Goal: Share content: Share content

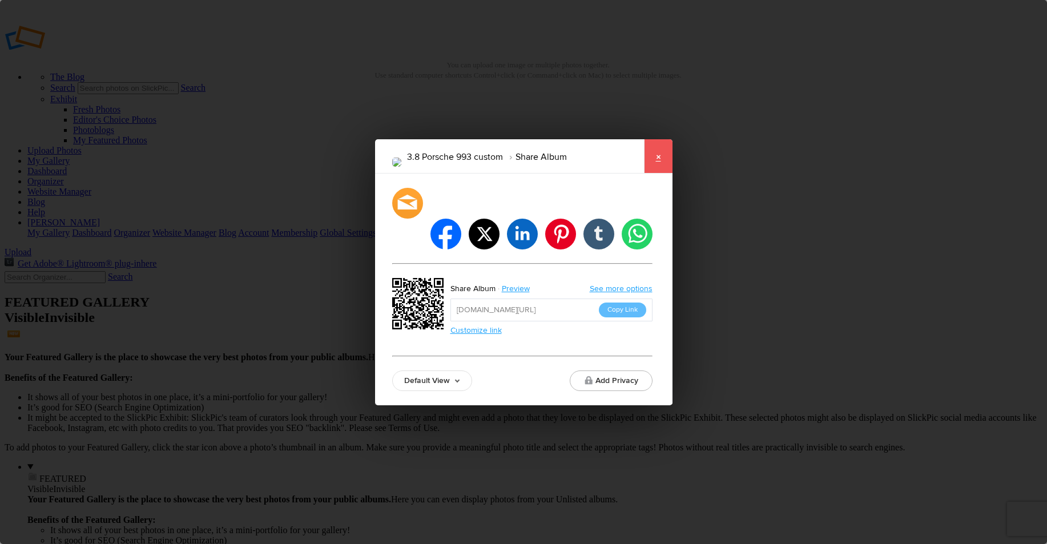
click at [659, 174] on link "×" at bounding box center [658, 156] width 29 height 34
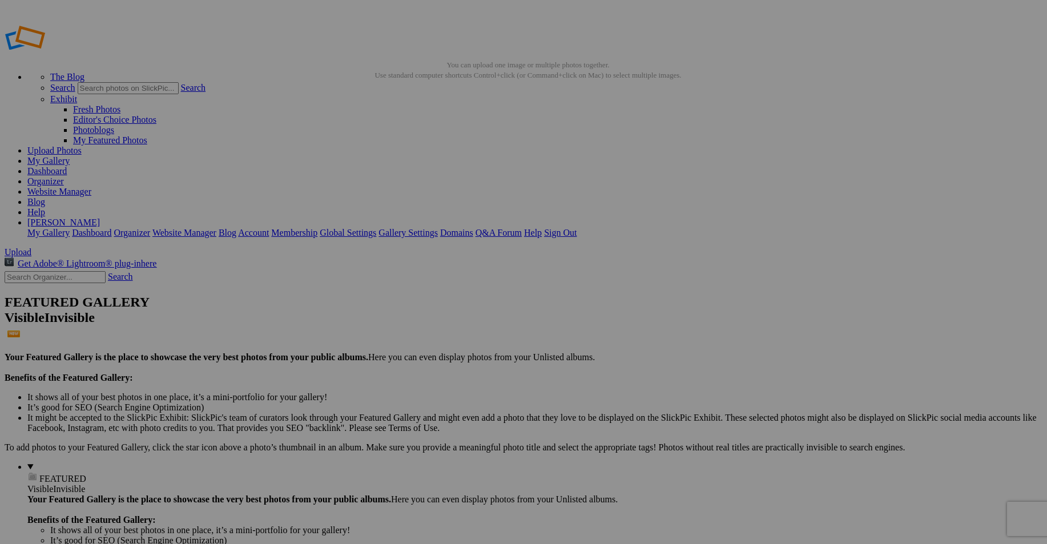
click at [31, 247] on span "Upload" at bounding box center [18, 252] width 27 height 10
click at [414, 288] on input "Montery Historics 25" at bounding box center [434, 294] width 124 height 12
type input "Monterey Historics 25"
click at [421, 329] on span "Create" at bounding box center [409, 334] width 24 height 10
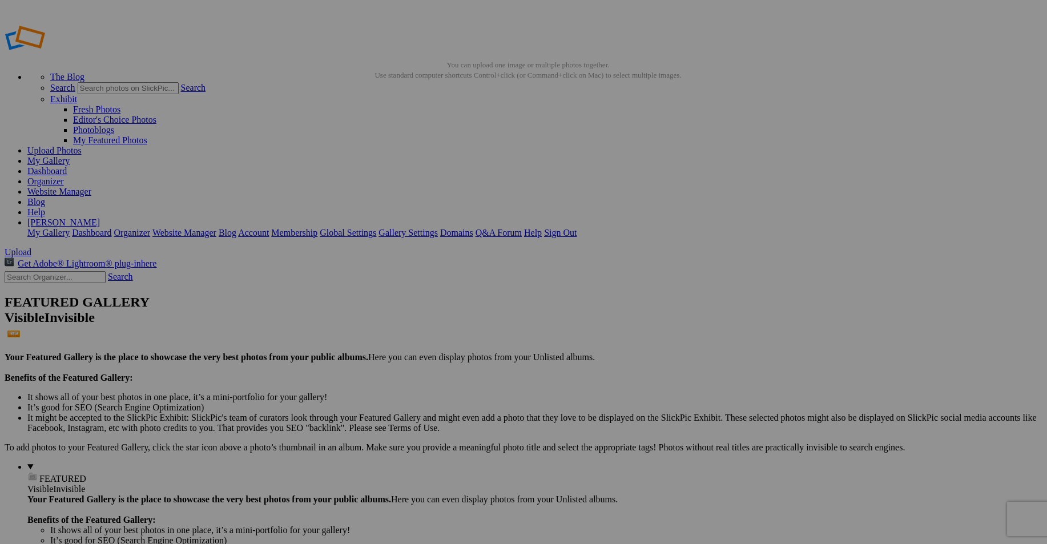
type input "Monterey Historics 25"
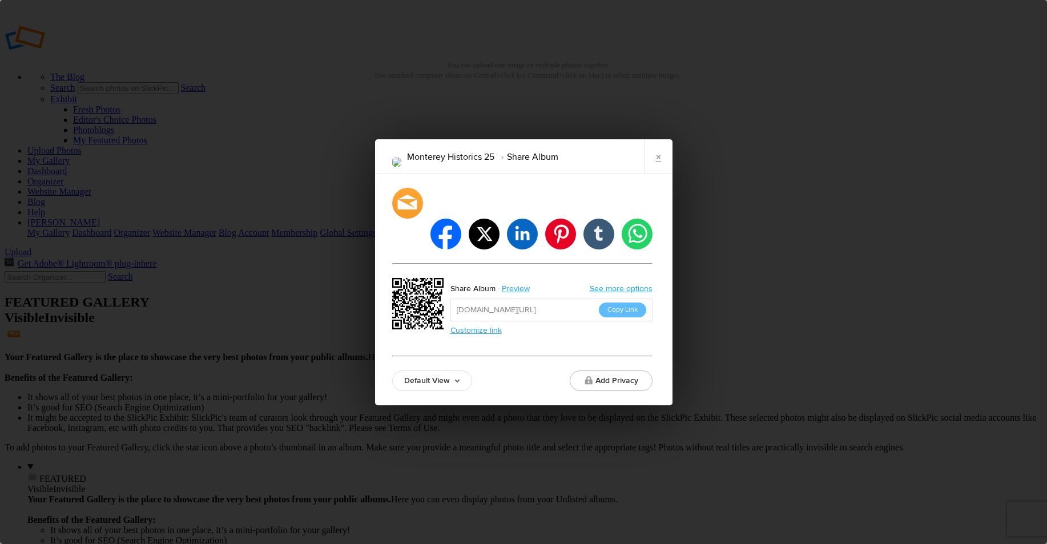
click at [623, 303] on button "Copy Link" at bounding box center [622, 310] width 47 height 15
click at [657, 170] on link "×" at bounding box center [658, 156] width 29 height 34
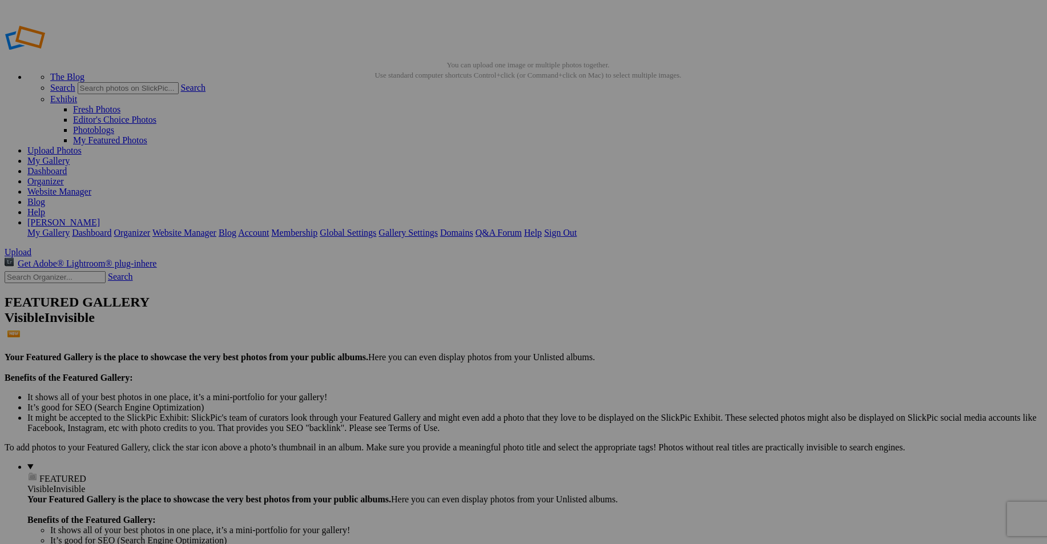
scroll to position [171, 0]
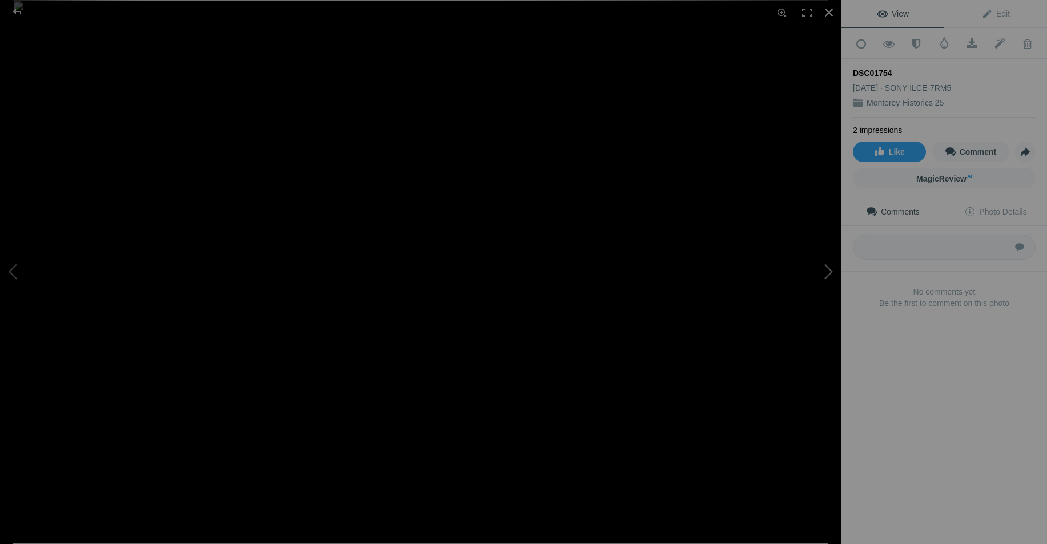
click at [827, 268] on button at bounding box center [799, 272] width 86 height 196
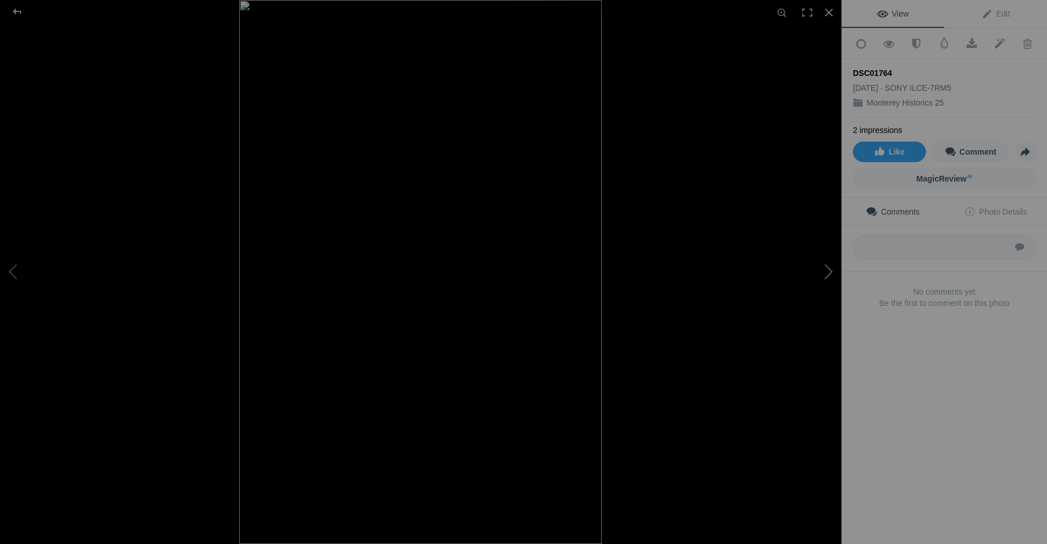
click at [827, 268] on button at bounding box center [799, 272] width 86 height 196
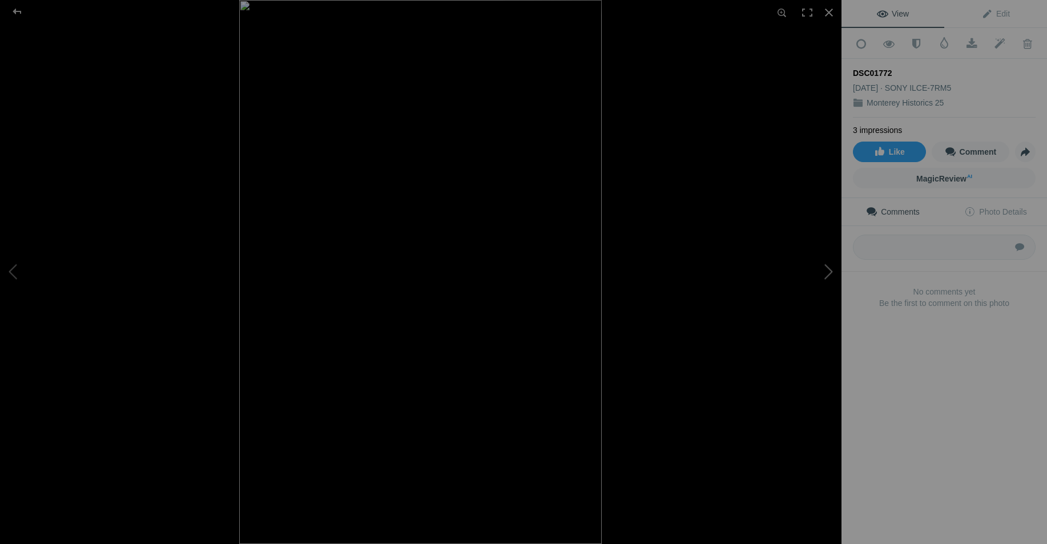
click at [827, 268] on button at bounding box center [799, 272] width 86 height 196
click at [15, 269] on button at bounding box center [43, 272] width 86 height 196
click at [884, 154] on span "Like" at bounding box center [889, 151] width 31 height 9
click at [828, 271] on button at bounding box center [799, 272] width 86 height 196
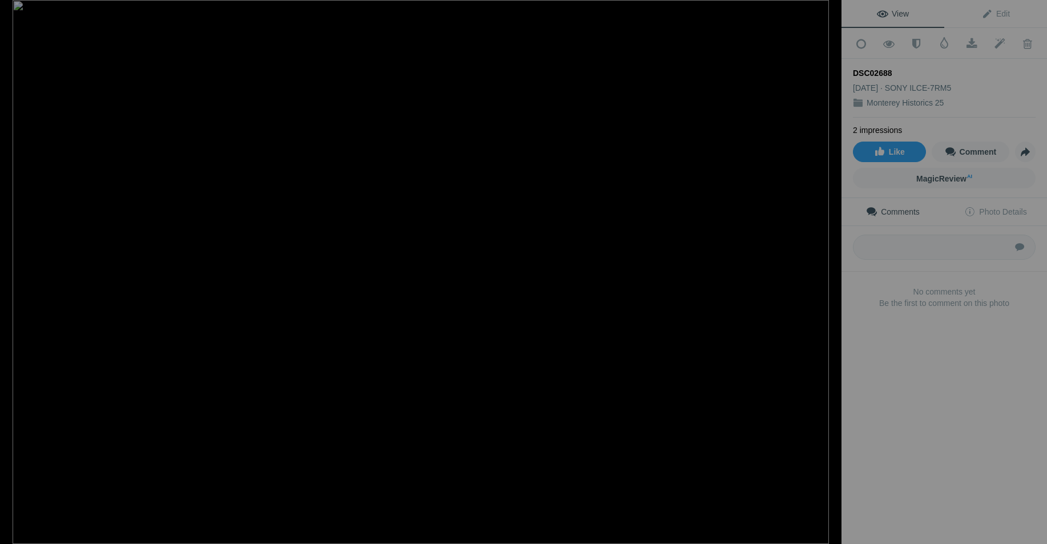
click at [828, 271] on button at bounding box center [799, 272] width 86 height 196
click at [826, 276] on button at bounding box center [799, 272] width 86 height 196
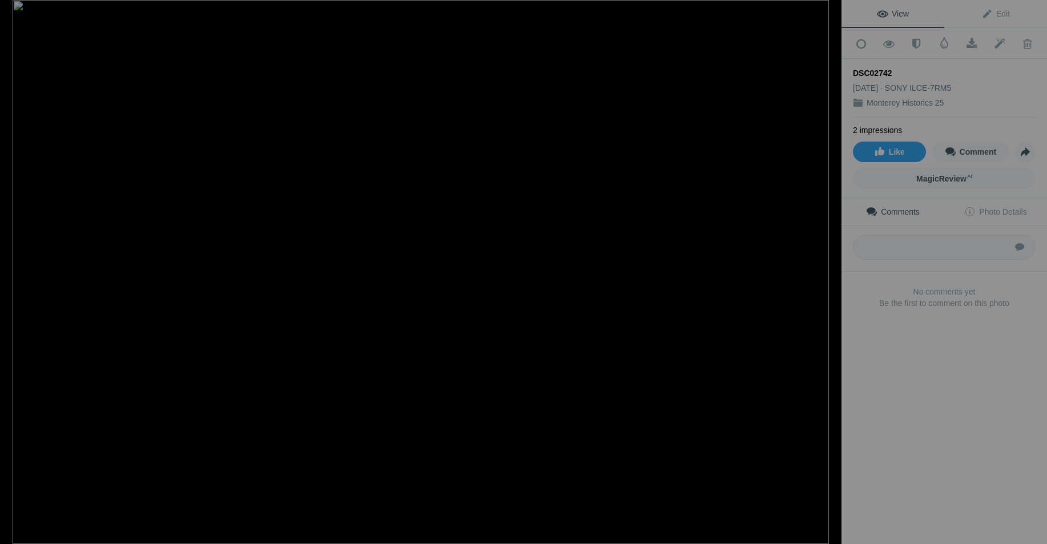
click at [826, 276] on button at bounding box center [799, 272] width 86 height 196
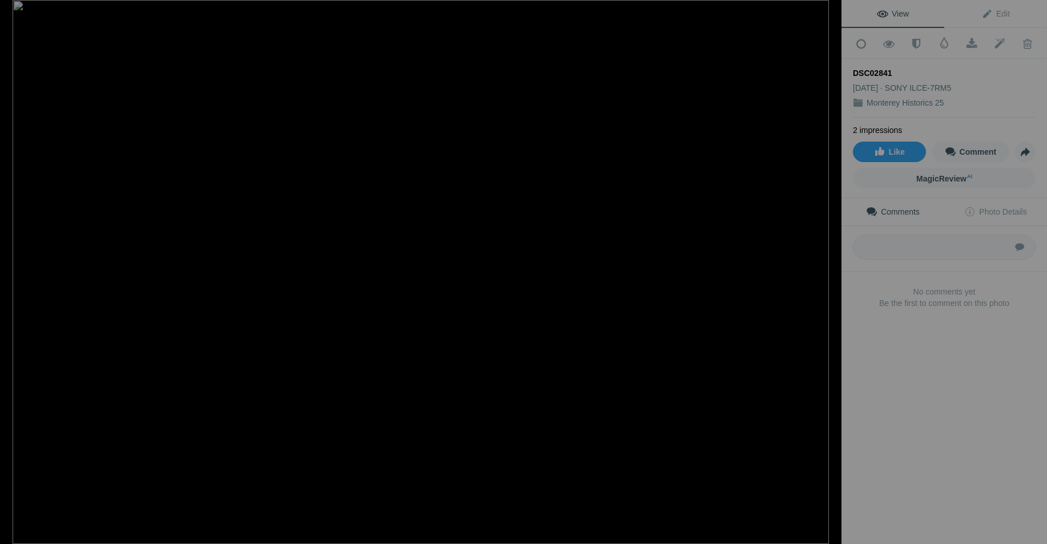
click at [826, 276] on button at bounding box center [799, 272] width 86 height 196
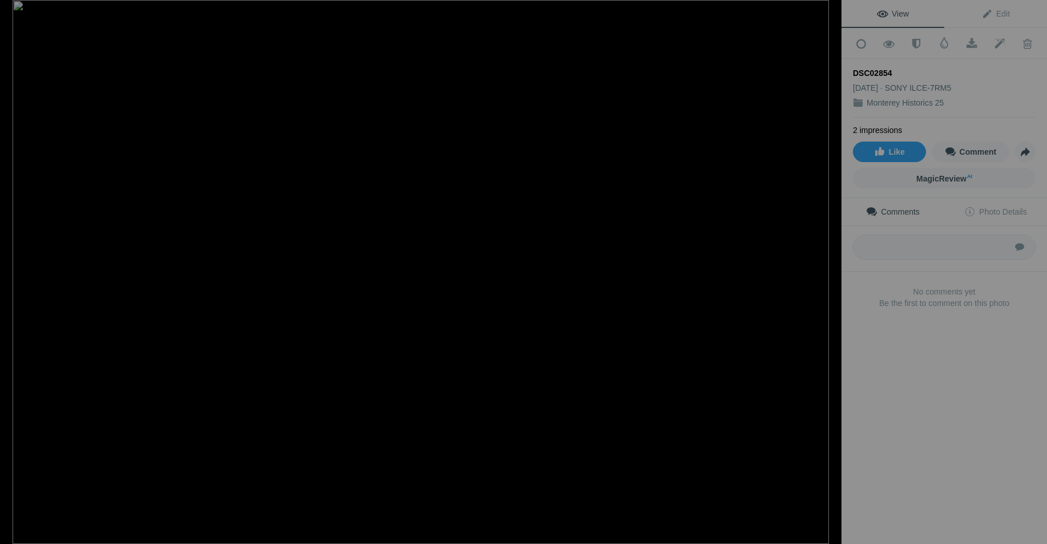
click at [826, 276] on button at bounding box center [799, 272] width 86 height 196
